Goal: Transaction & Acquisition: Book appointment/travel/reservation

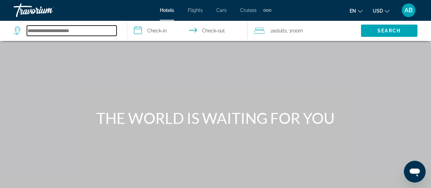
click at [66, 34] on input "Search hotel destination" at bounding box center [72, 31] width 90 height 10
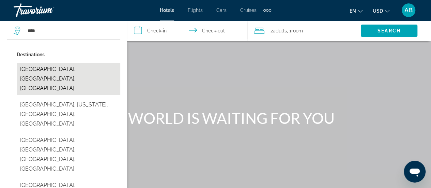
click at [61, 69] on button "[GEOGRAPHIC_DATA], [GEOGRAPHIC_DATA], [GEOGRAPHIC_DATA]" at bounding box center [69, 79] width 104 height 32
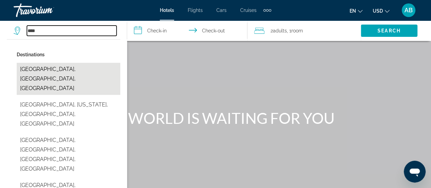
type input "**********"
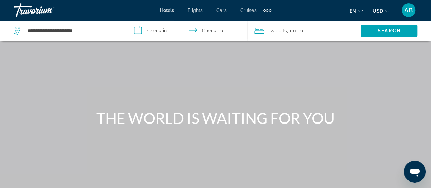
click at [138, 32] on input "**********" at bounding box center [188, 31] width 123 height 23
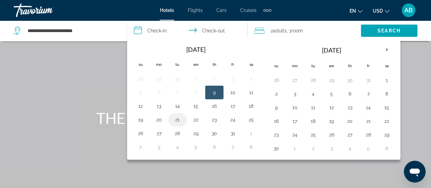
click at [179, 120] on button "21" at bounding box center [177, 120] width 11 height 10
click at [196, 117] on button "22" at bounding box center [196, 120] width 11 height 10
type input "**********"
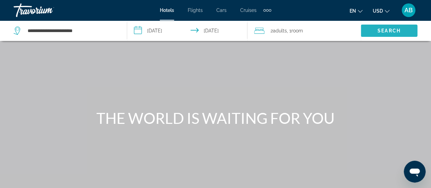
click at [395, 30] on span "Search" at bounding box center [389, 30] width 23 height 5
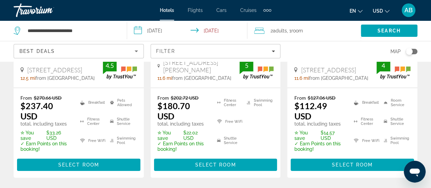
scroll to position [1091, 0]
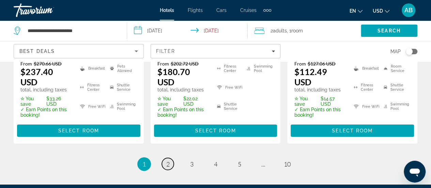
click at [167, 160] on span "2" at bounding box center [167, 164] width 3 height 8
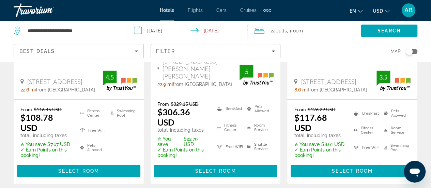
scroll to position [1091, 0]
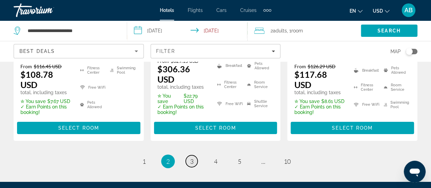
click at [191, 158] on span "3" at bounding box center [191, 162] width 3 height 8
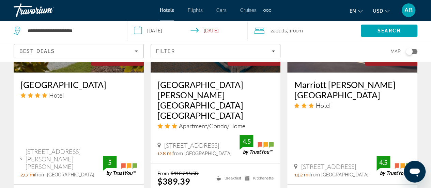
scroll to position [1023, 0]
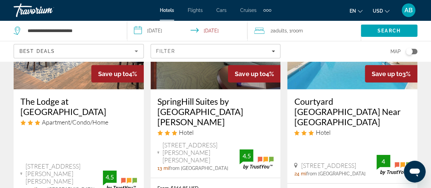
scroll to position [1057, 0]
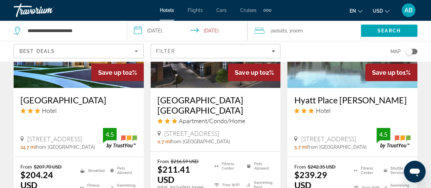
scroll to position [1023, 0]
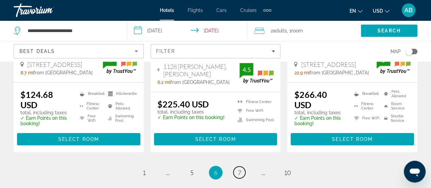
scroll to position [1057, 0]
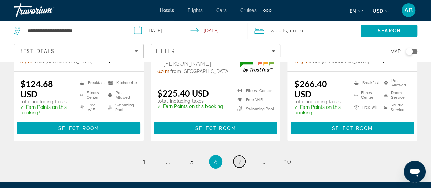
click at [240, 158] on span "7" at bounding box center [239, 162] width 3 height 8
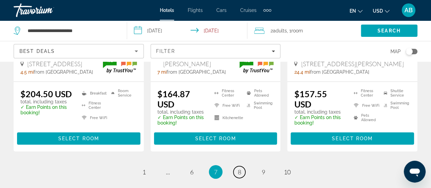
scroll to position [1023, 0]
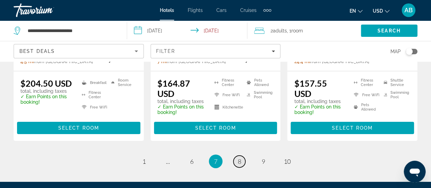
click at [239, 158] on span "8" at bounding box center [239, 162] width 3 height 8
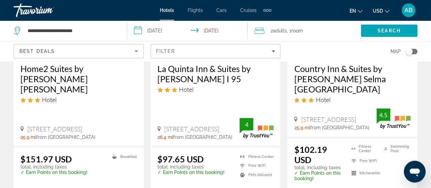
scroll to position [1023, 0]
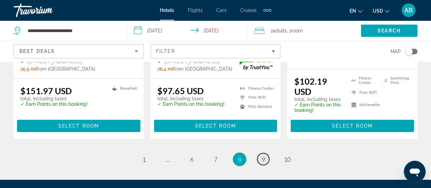
click at [265, 153] on link "page 9" at bounding box center [263, 159] width 12 height 12
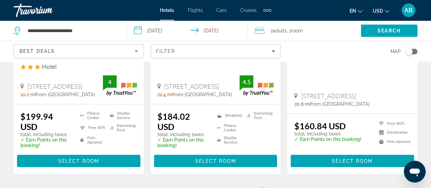
scroll to position [989, 0]
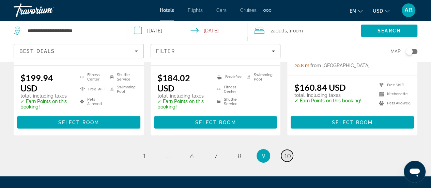
click at [284, 152] on span "10" at bounding box center [287, 156] width 7 height 8
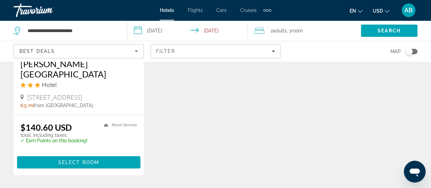
scroll to position [627, 0]
